Goal: Entertainment & Leisure: Consume media (video, audio)

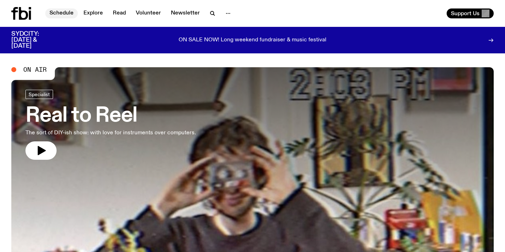
click at [53, 13] on link "Schedule" at bounding box center [61, 13] width 33 height 10
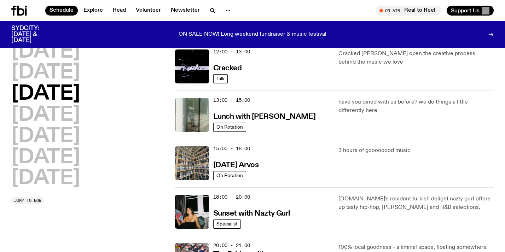
scroll to position [222, 0]
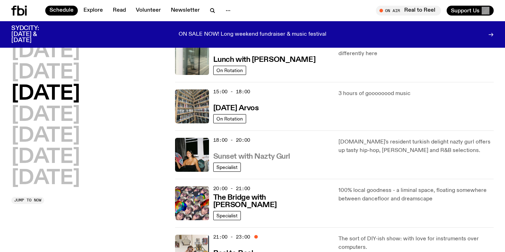
click at [257, 154] on h3 "Sunset with Nazty Gurl" at bounding box center [251, 156] width 77 height 7
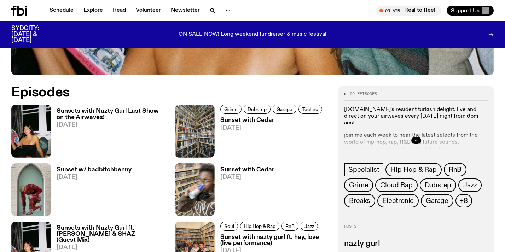
scroll to position [255, 0]
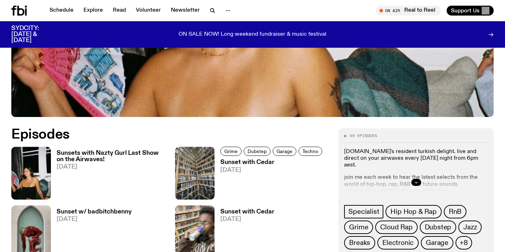
click at [102, 165] on span "[DATE]" at bounding box center [112, 167] width 110 height 6
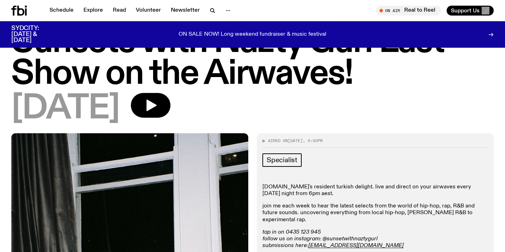
scroll to position [89, 0]
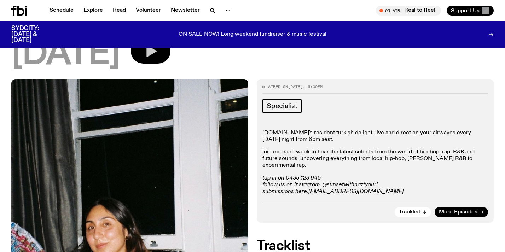
click at [168, 61] on button "button" at bounding box center [151, 51] width 40 height 25
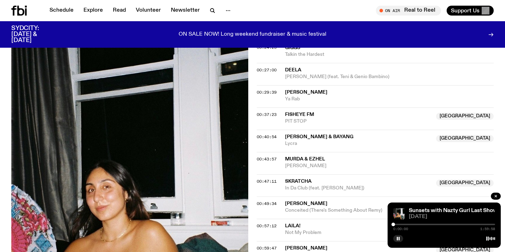
scroll to position [440, 0]
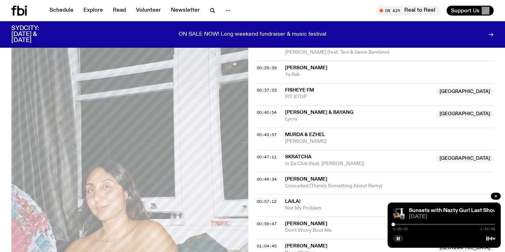
click at [395, 224] on div at bounding box center [444, 224] width 102 height 1
click at [394, 224] on div at bounding box center [395, 225] width 4 height 4
click at [395, 224] on div at bounding box center [395, 225] width 4 height 4
click at [396, 224] on div at bounding box center [396, 225] width 4 height 4
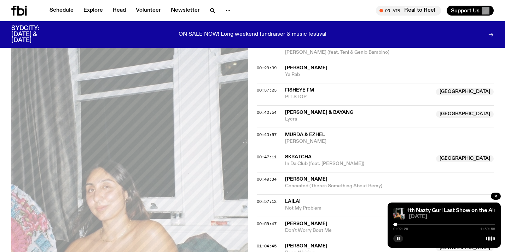
click at [395, 224] on div at bounding box center [396, 225] width 4 height 4
click at [397, 224] on div at bounding box center [396, 225] width 4 height 4
click at [399, 225] on div at bounding box center [444, 224] width 102 height 1
click at [397, 224] on div at bounding box center [397, 225] width 4 height 4
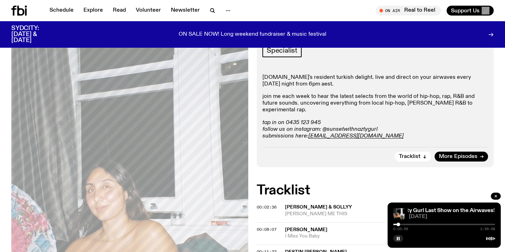
scroll to position [147, 0]
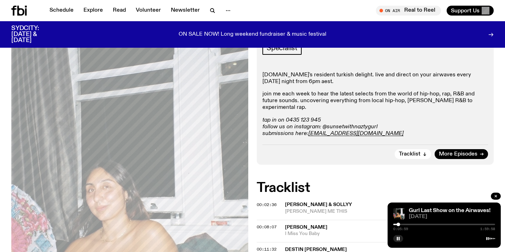
click at [297, 97] on p "join me each week to hear the latest selects from the world of hip-hop, rap, R&…" at bounding box center [375, 101] width 226 height 21
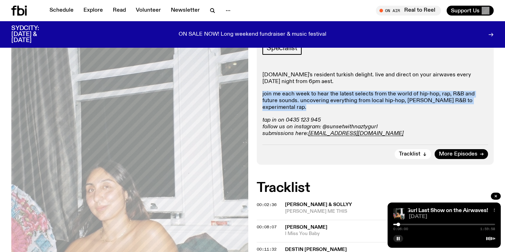
click at [297, 97] on p "join me each week to hear the latest selects from the world of hip-hop, rap, R&…" at bounding box center [375, 101] width 226 height 21
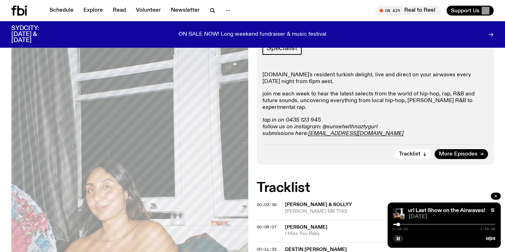
click at [295, 85] on p "[DOMAIN_NAME]'s resident turkish delight. live and direct on your airwaves ever…" at bounding box center [375, 78] width 226 height 13
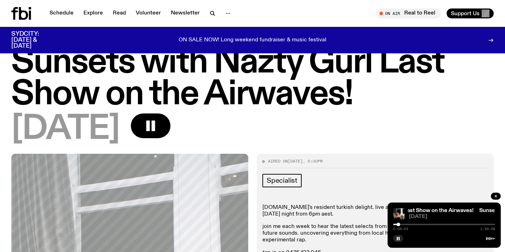
scroll to position [0, 0]
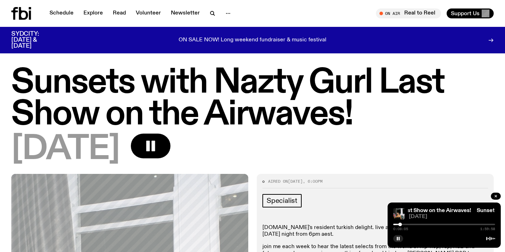
click at [412, 225] on div "0:08:05 1:59:58" at bounding box center [444, 226] width 102 height 8
click at [412, 225] on div at bounding box center [444, 224] width 102 height 1
click at [411, 225] on div at bounding box center [412, 225] width 4 height 4
click at [411, 225] on div at bounding box center [411, 225] width 4 height 4
click at [410, 225] on div at bounding box center [411, 225] width 4 height 4
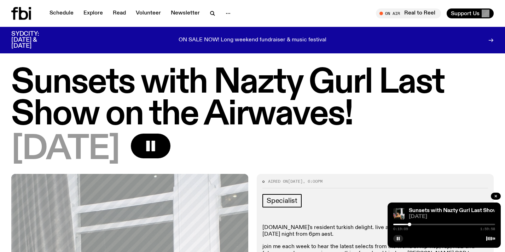
click at [410, 225] on div at bounding box center [410, 225] width 4 height 4
click at [409, 225] on div at bounding box center [409, 225] width 4 height 4
click at [407, 225] on div at bounding box center [408, 225] width 4 height 4
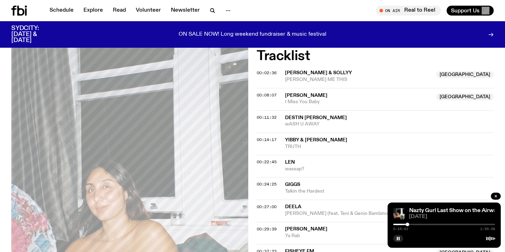
scroll to position [276, 0]
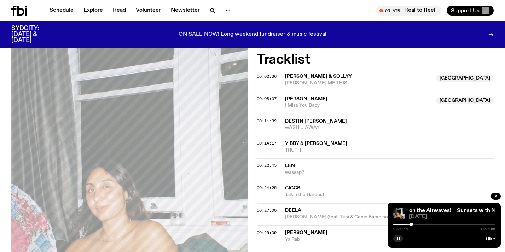
click at [411, 225] on div at bounding box center [412, 225] width 4 height 4
click at [412, 225] on div at bounding box center [412, 225] width 4 height 4
click at [414, 225] on div at bounding box center [414, 225] width 4 height 4
click at [415, 225] on div at bounding box center [415, 225] width 4 height 4
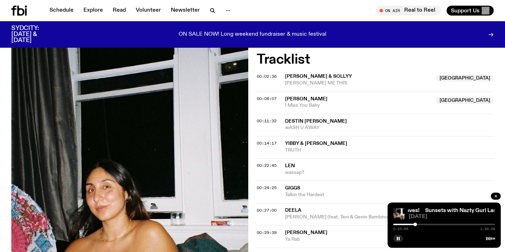
click at [418, 224] on div at bounding box center [444, 224] width 102 height 1
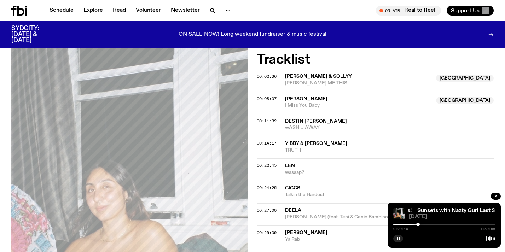
click at [420, 224] on div at bounding box center [444, 224] width 102 height 1
click at [421, 225] on div at bounding box center [421, 225] width 4 height 4
click at [422, 225] on div at bounding box center [422, 225] width 4 height 4
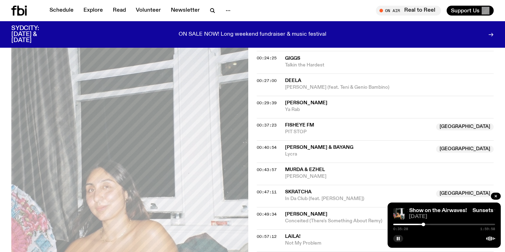
scroll to position [399, 0]
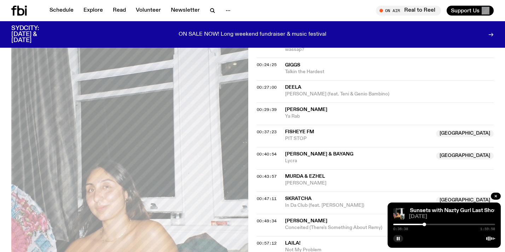
click at [424, 224] on div at bounding box center [425, 225] width 4 height 4
click at [423, 224] on div at bounding box center [424, 225] width 4 height 4
click at [424, 225] on div at bounding box center [424, 225] width 4 height 4
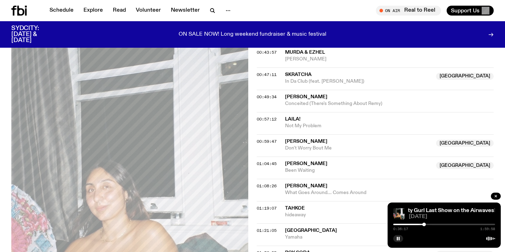
scroll to position [523, 0]
click at [426, 225] on div at bounding box center [425, 225] width 4 height 4
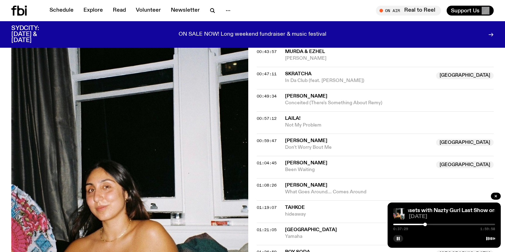
click at [425, 224] on div at bounding box center [425, 225] width 4 height 4
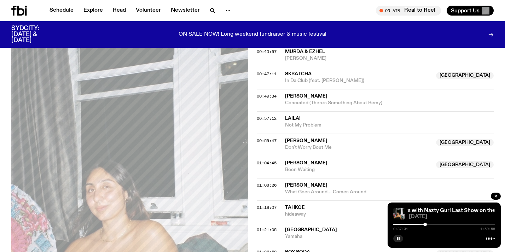
click at [430, 224] on div at bounding box center [444, 224] width 102 height 1
click at [433, 224] on div at bounding box center [444, 224] width 102 height 1
click at [435, 224] on div at bounding box center [444, 224] width 102 height 1
click at [435, 224] on div at bounding box center [435, 225] width 4 height 4
click at [437, 224] on div at bounding box center [444, 224] width 102 height 1
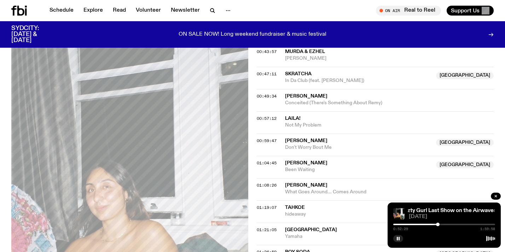
click at [438, 224] on div at bounding box center [438, 225] width 4 height 4
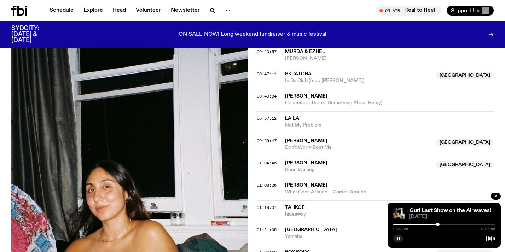
click at [438, 224] on div at bounding box center [438, 225] width 4 height 4
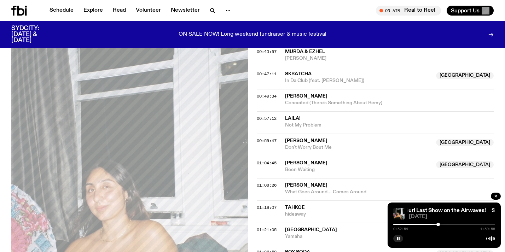
click at [440, 224] on div at bounding box center [444, 224] width 102 height 1
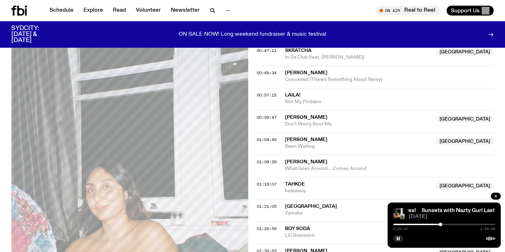
scroll to position [547, 0]
click at [442, 224] on div at bounding box center [442, 225] width 4 height 4
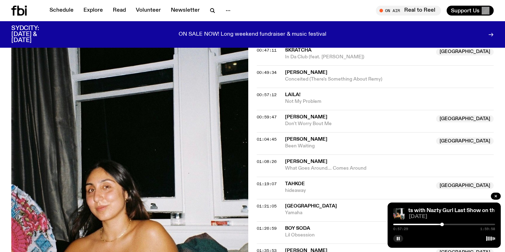
click at [442, 224] on div at bounding box center [442, 225] width 4 height 4
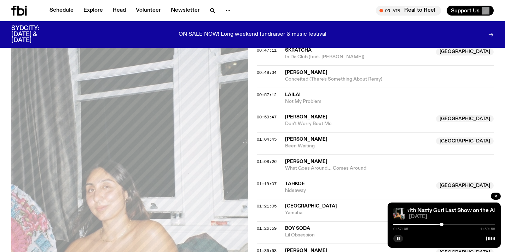
click at [441, 224] on div at bounding box center [442, 225] width 4 height 4
click at [443, 224] on div at bounding box center [444, 224] width 102 height 1
click at [445, 224] on div at bounding box center [444, 224] width 102 height 1
click at [445, 224] on div at bounding box center [445, 225] width 4 height 4
click at [446, 224] on div at bounding box center [447, 225] width 4 height 4
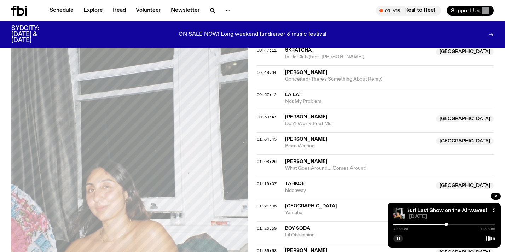
click at [448, 224] on div at bounding box center [447, 225] width 4 height 4
click at [449, 225] on div at bounding box center [448, 225] width 4 height 4
click at [450, 224] on div at bounding box center [449, 225] width 4 height 4
click at [451, 224] on div at bounding box center [450, 225] width 4 height 4
click at [452, 225] on div at bounding box center [451, 225] width 4 height 4
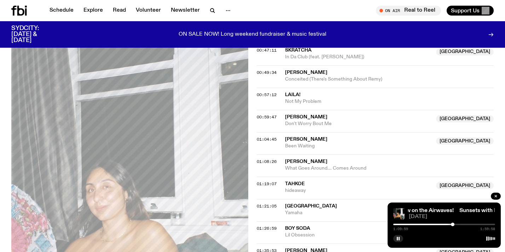
click at [453, 225] on div at bounding box center [453, 225] width 4 height 4
click at [454, 225] on div at bounding box center [454, 225] width 4 height 4
click at [455, 225] on div at bounding box center [454, 225] width 4 height 4
click at [455, 225] on div at bounding box center [455, 225] width 4 height 4
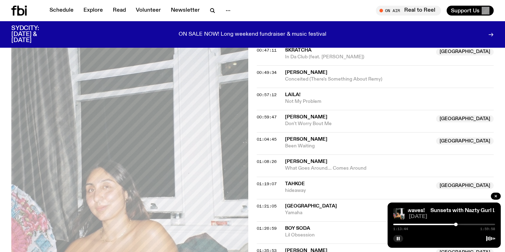
click at [456, 225] on div at bounding box center [456, 225] width 4 height 4
click at [455, 225] on div at bounding box center [456, 225] width 4 height 4
click at [455, 225] on div at bounding box center [455, 225] width 4 height 4
click at [456, 225] on div at bounding box center [457, 225] width 4 height 4
click at [458, 225] on div at bounding box center [457, 225] width 4 height 4
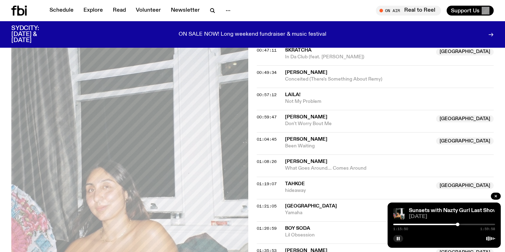
click at [457, 224] on div at bounding box center [458, 225] width 4 height 4
click at [460, 225] on div at bounding box center [460, 225] width 4 height 4
click at [461, 225] on div at bounding box center [460, 225] width 4 height 4
click at [464, 225] on div at bounding box center [444, 224] width 102 height 1
click at [465, 225] on div at bounding box center [465, 225] width 4 height 4
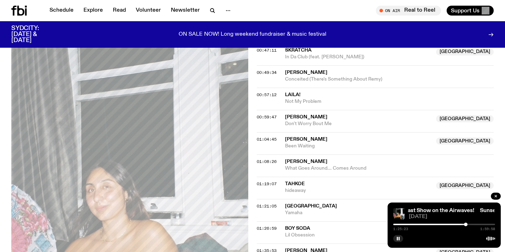
click at [466, 225] on div at bounding box center [466, 225] width 4 height 4
click at [467, 225] on div at bounding box center [467, 225] width 4 height 4
click at [469, 225] on div at bounding box center [444, 224] width 102 height 1
click at [468, 225] on div at bounding box center [469, 225] width 4 height 4
click at [469, 224] on div at bounding box center [469, 225] width 4 height 4
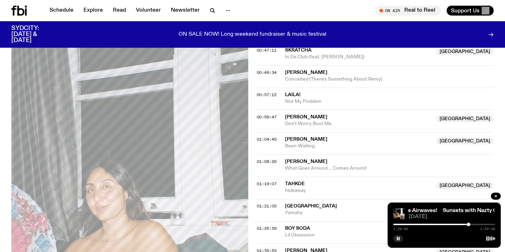
click at [469, 226] on div at bounding box center [469, 225] width 4 height 4
click at [470, 225] on div at bounding box center [470, 225] width 4 height 4
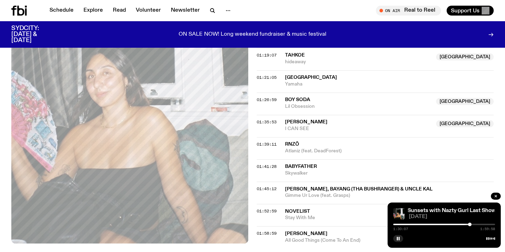
scroll to position [674, 0]
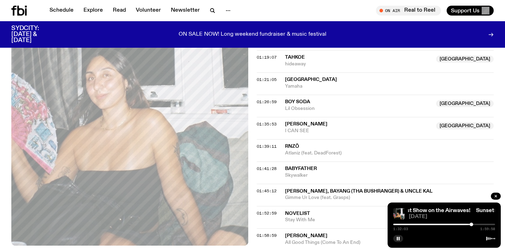
click at [471, 225] on div at bounding box center [472, 225] width 4 height 4
click at [472, 225] on div at bounding box center [472, 225] width 4 height 4
click at [474, 224] on div at bounding box center [474, 225] width 4 height 4
click at [478, 224] on div at bounding box center [444, 224] width 102 height 1
click at [479, 224] on div at bounding box center [478, 225] width 4 height 4
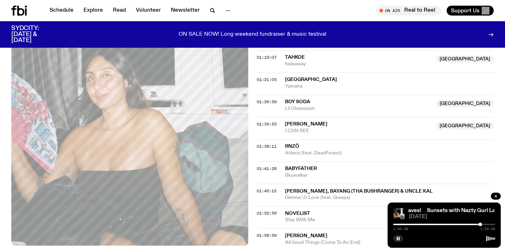
click at [480, 224] on div at bounding box center [481, 225] width 4 height 4
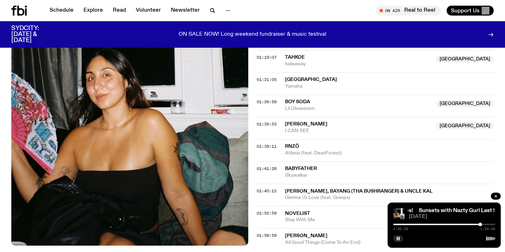
click at [482, 224] on div at bounding box center [444, 224] width 102 height 1
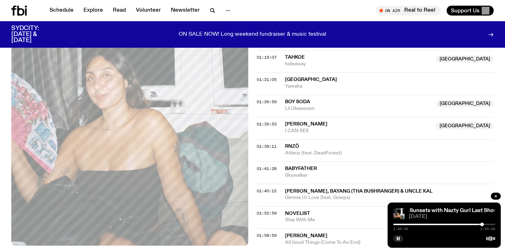
click at [483, 225] on div at bounding box center [482, 225] width 4 height 4
click at [484, 225] on div at bounding box center [483, 225] width 4 height 4
click at [485, 225] on div at bounding box center [484, 225] width 4 height 4
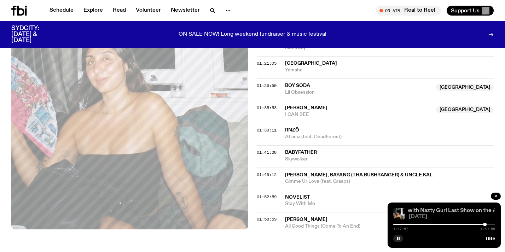
scroll to position [691, 0]
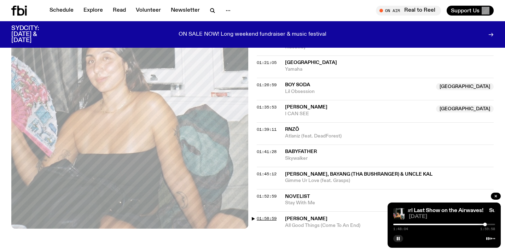
click at [264, 216] on span "01:58:59" at bounding box center [267, 219] width 20 height 6
click at [492, 225] on div at bounding box center [444, 224] width 102 height 1
click at [492, 225] on div at bounding box center [492, 225] width 4 height 4
click at [493, 225] on div at bounding box center [492, 225] width 4 height 4
click at [493, 225] on div at bounding box center [493, 225] width 4 height 4
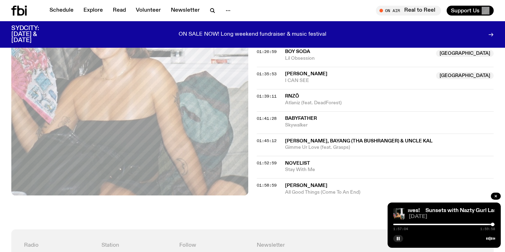
scroll to position [725, 0]
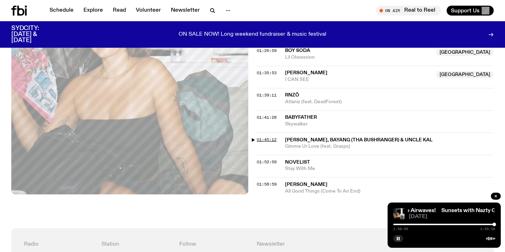
click at [269, 137] on span "01:45:12" at bounding box center [267, 140] width 20 height 6
click at [484, 224] on div at bounding box center [484, 225] width 4 height 4
click at [482, 224] on div at bounding box center [484, 225] width 4 height 4
click at [481, 224] on div at bounding box center [482, 225] width 4 height 4
click at [479, 224] on div at bounding box center [481, 225] width 4 height 4
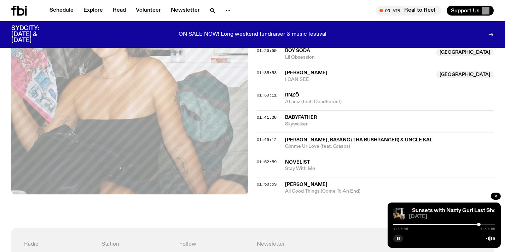
click at [479, 224] on div at bounding box center [479, 225] width 4 height 4
click at [497, 196] on icon "button" at bounding box center [496, 196] width 4 height 4
